Goal: Task Accomplishment & Management: Complete application form

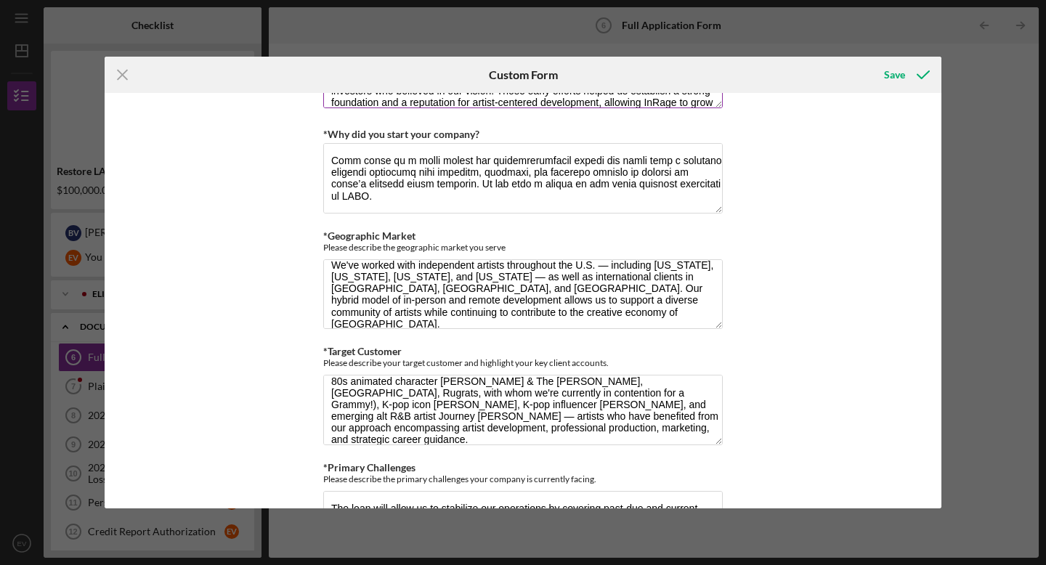
scroll to position [1045, 0]
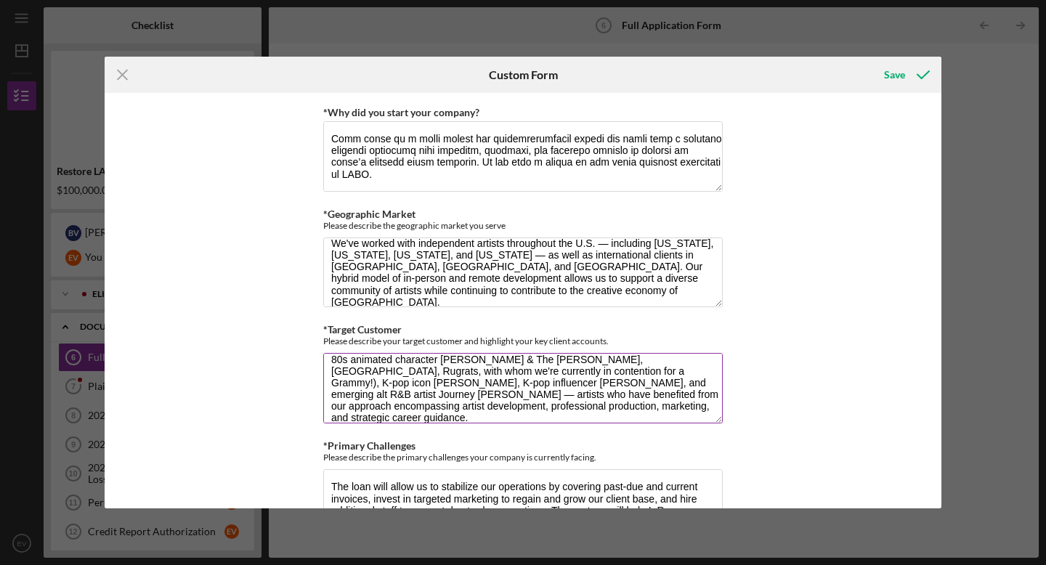
click at [474, 402] on textarea "Our target customers are independent recording artists, songwriters, and emergi…" at bounding box center [523, 388] width 400 height 70
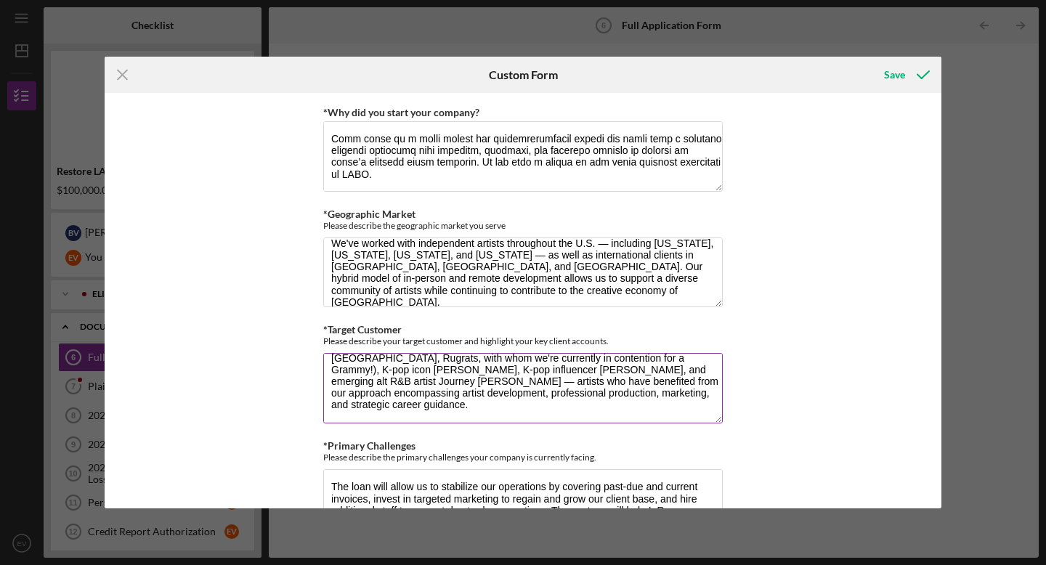
paste textarea "[URL][DOMAIN_NAME]"
click at [563, 405] on textarea "Our target customers are independent recording artists, songwriters, and emergi…" at bounding box center [523, 388] width 400 height 70
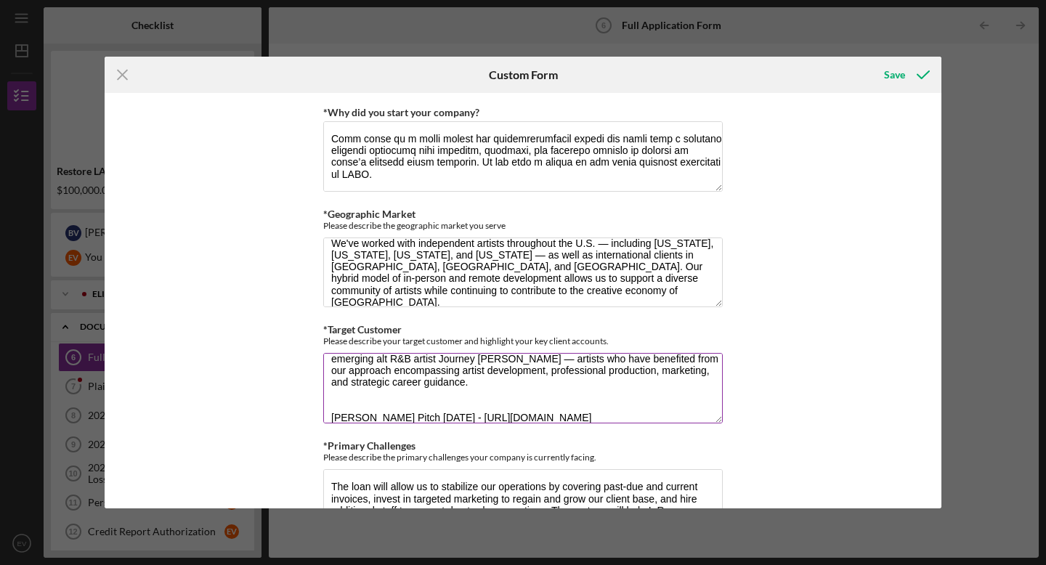
scroll to position [127, 0]
click at [413, 393] on textarea "Our target customers are independent recording artists, songwriters, and emergi…" at bounding box center [523, 388] width 400 height 70
click at [489, 390] on textarea "Our target customers are independent recording artists, songwriters, and emergi…" at bounding box center [523, 388] width 400 height 70
click at [516, 394] on textarea "Our target customers are independent recording artists, songwriters, and emergi…" at bounding box center [523, 388] width 400 height 70
paste textarea "[URL][DOMAIN_NAME]"
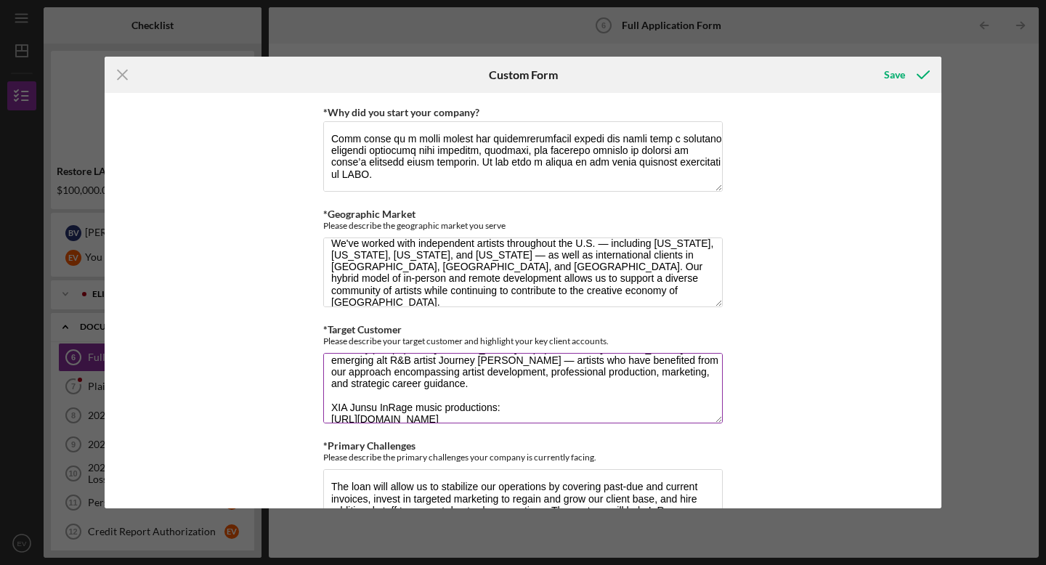
scroll to position [129, 0]
drag, startPoint x: 583, startPoint y: 403, endPoint x: 327, endPoint y: 396, distance: 255.9
click at [327, 396] on textarea "Our target customers are independent recording artists, songwriters, and emergi…" at bounding box center [523, 388] width 400 height 70
paste textarea "I8ekpLae-64?si=miarBvGfl5oiAFOQ"
paste textarea "[URL][DOMAIN_NAME]"
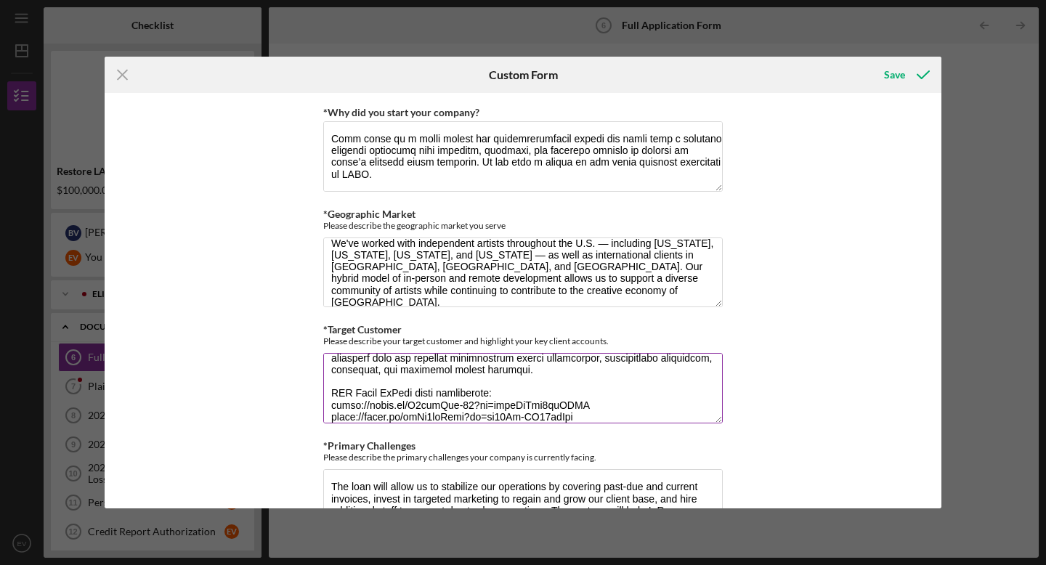
scroll to position [141, 0]
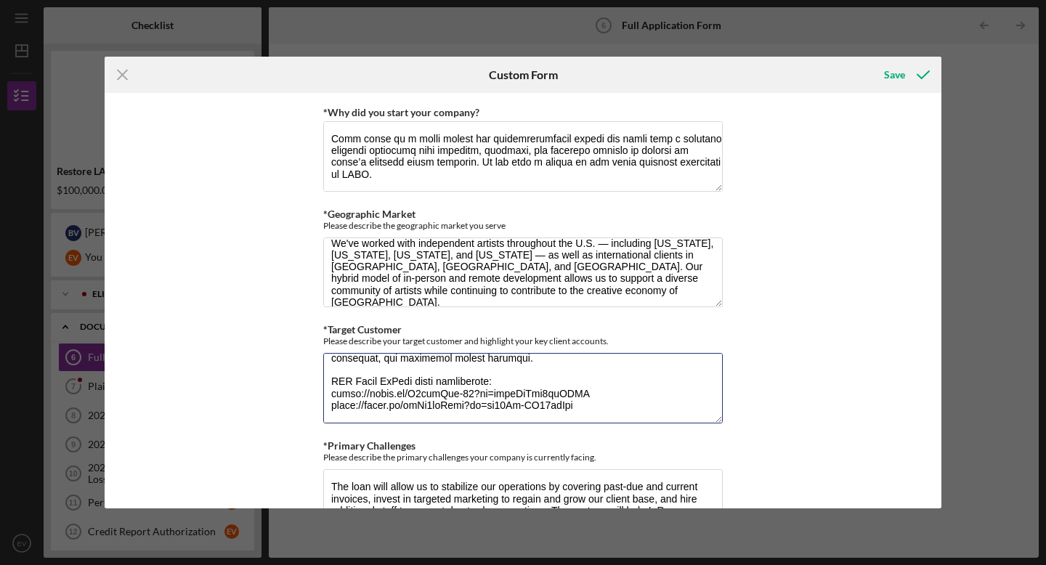
type textarea "Lor ipsumd sitametco adi elitseddoei temporinc utlabor, etdoloremag, ali enimad…"
